Goal: Find specific page/section

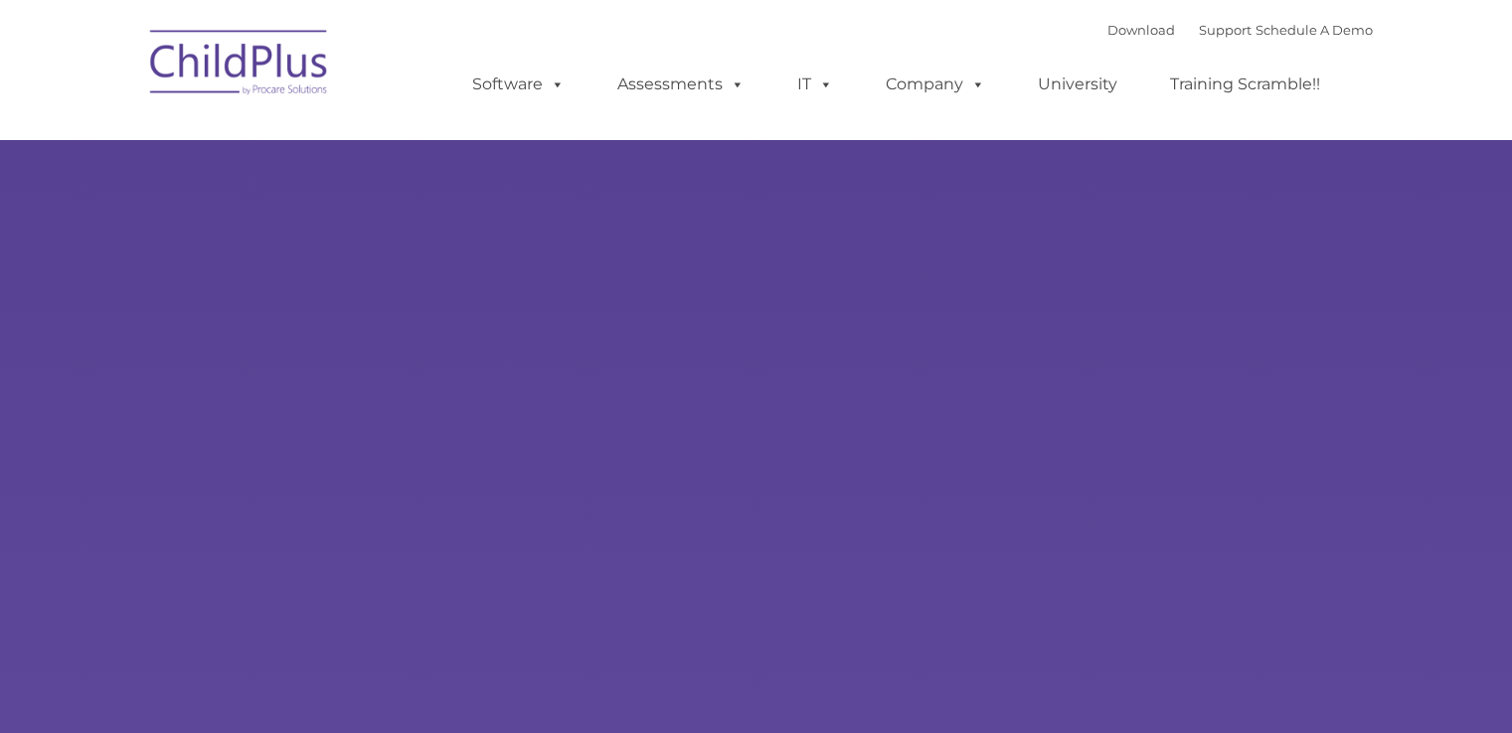
select select "MEDIUM"
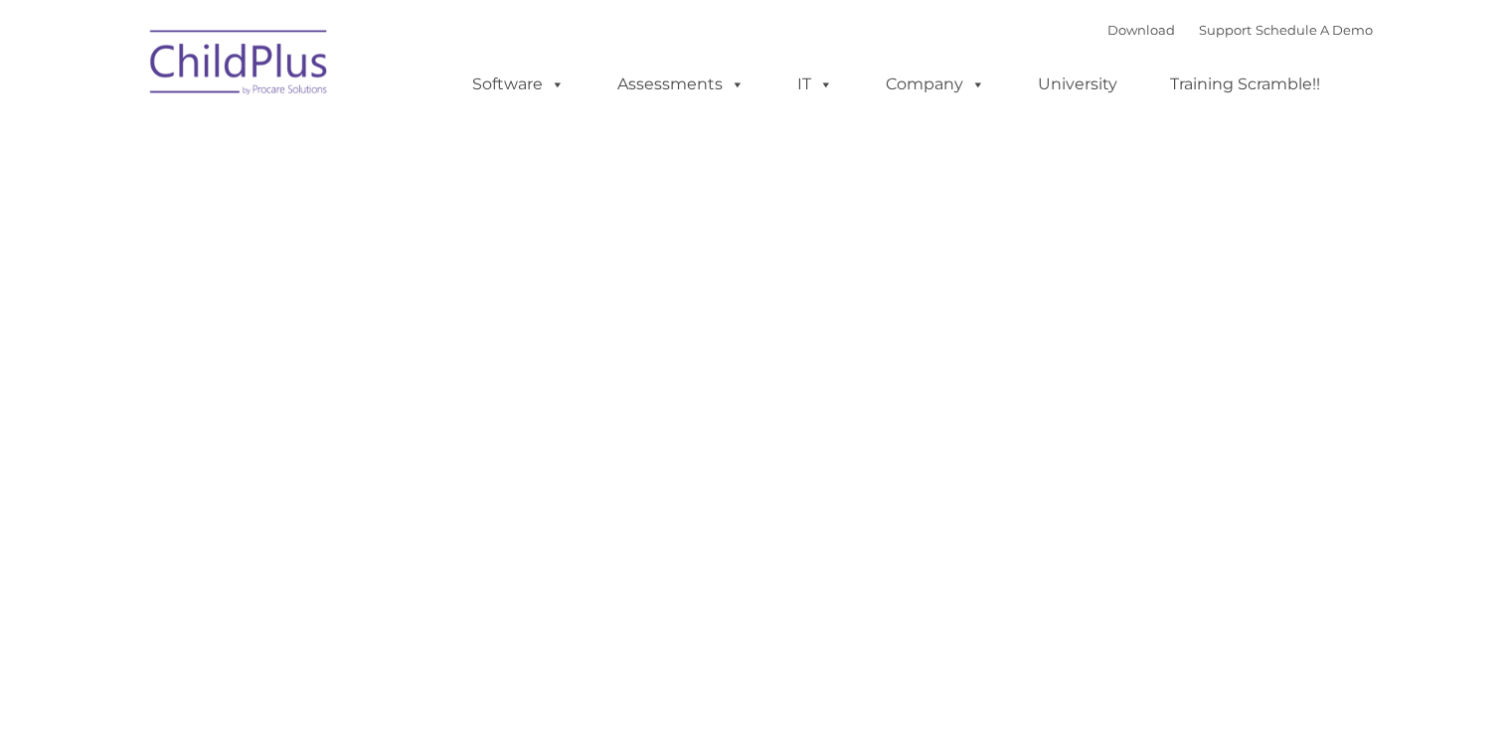
type input ""
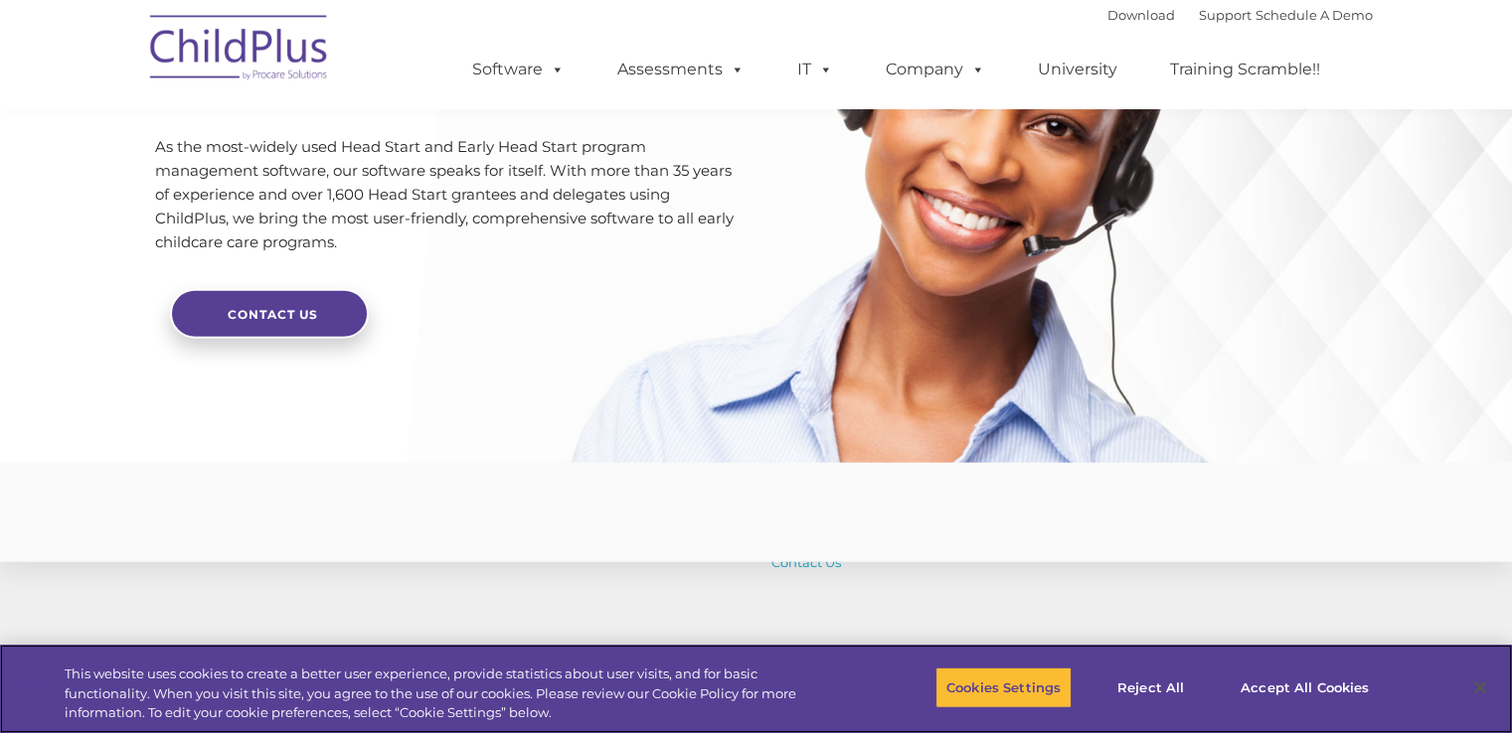
scroll to position [4862, 0]
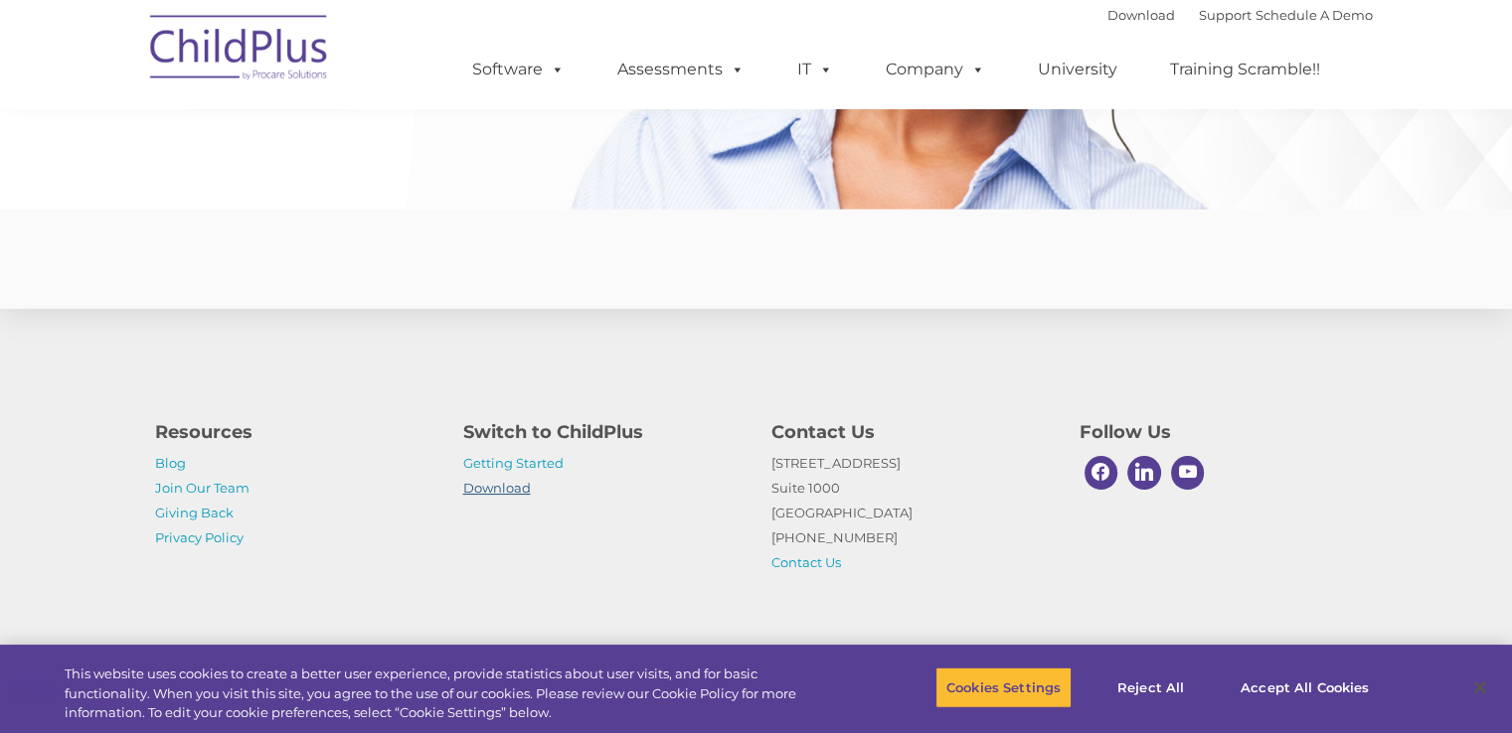
click at [505, 490] on link "Download" at bounding box center [497, 488] width 68 height 16
